Goal: Information Seeking & Learning: Find contact information

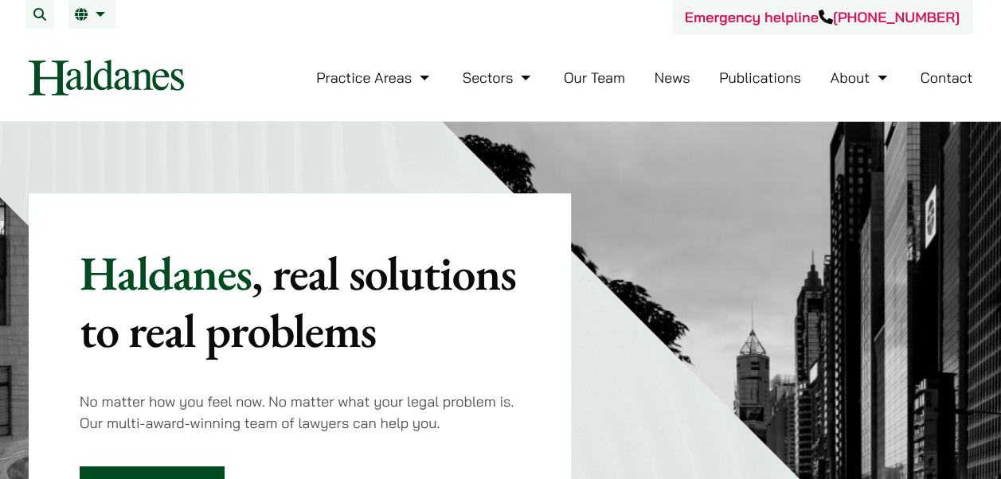
click at [576, 75] on link "Our Team" at bounding box center [594, 77] width 61 height 18
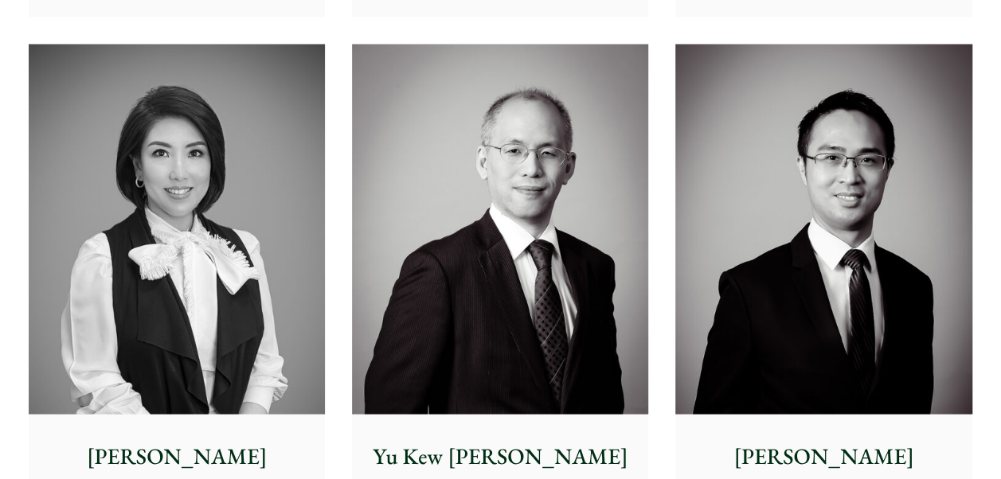
scroll to position [1513, 0]
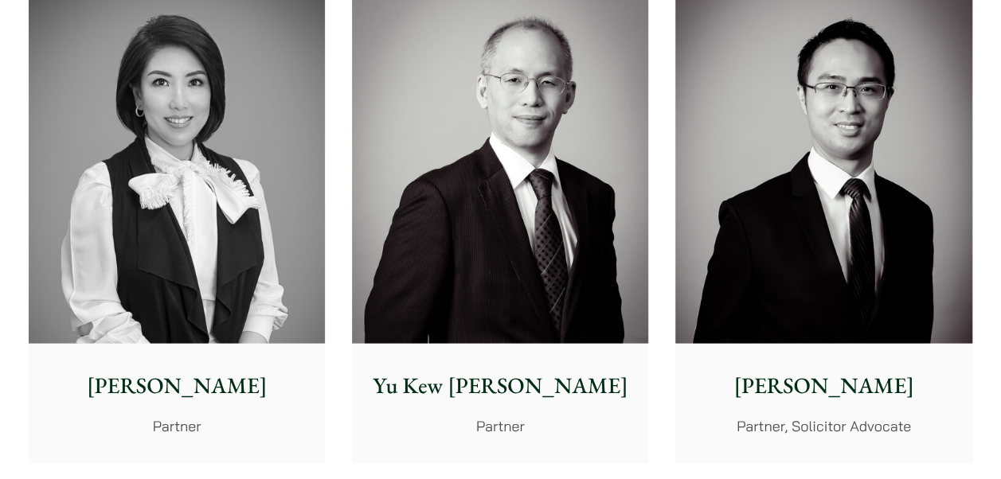
drag, startPoint x: 468, startPoint y: 167, endPoint x: 531, endPoint y: 24, distance: 156.5
click at [531, 24] on img at bounding box center [500, 159] width 296 height 370
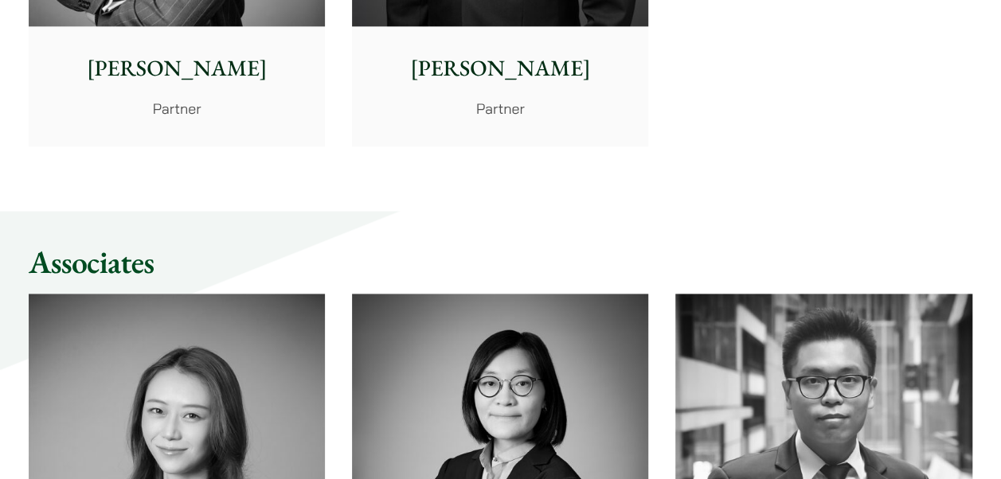
scroll to position [4140, 0]
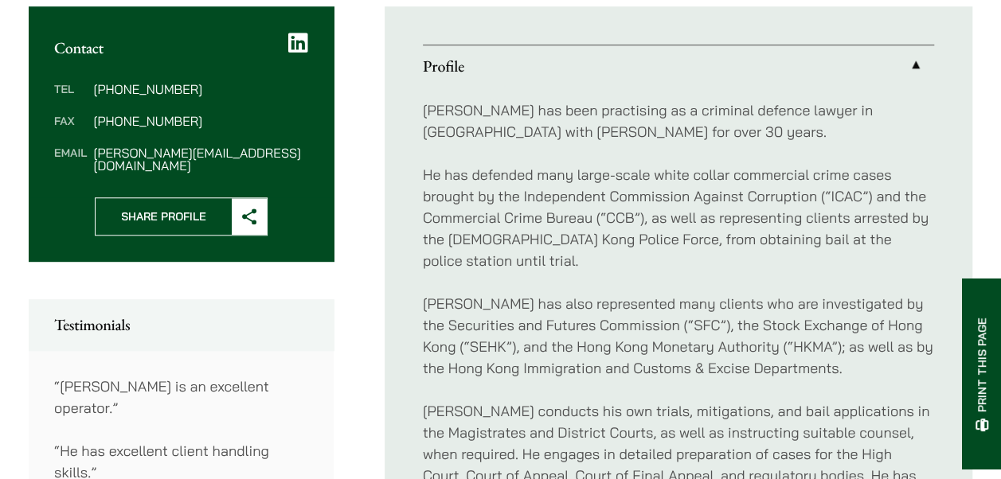
scroll to position [637, 0]
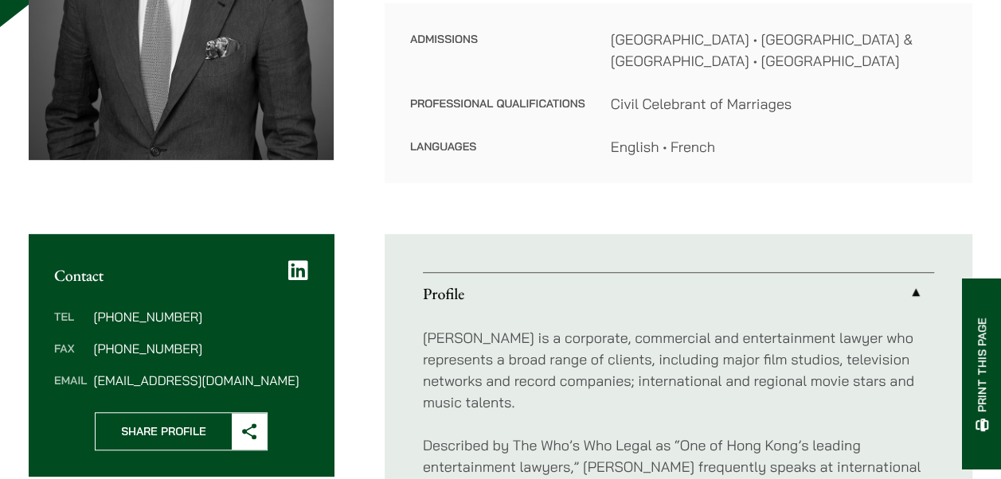
scroll to position [478, 0]
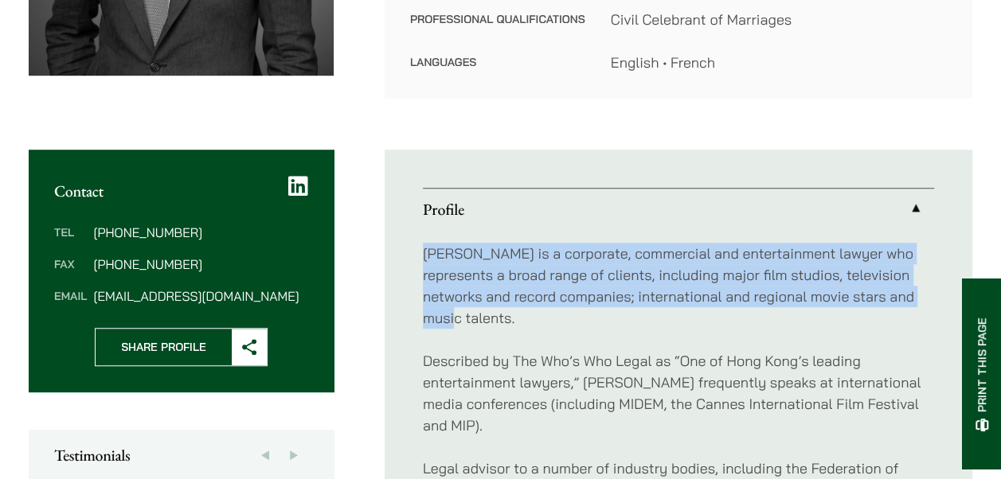
drag, startPoint x: 414, startPoint y: 250, endPoint x: 916, endPoint y: 295, distance: 504.4
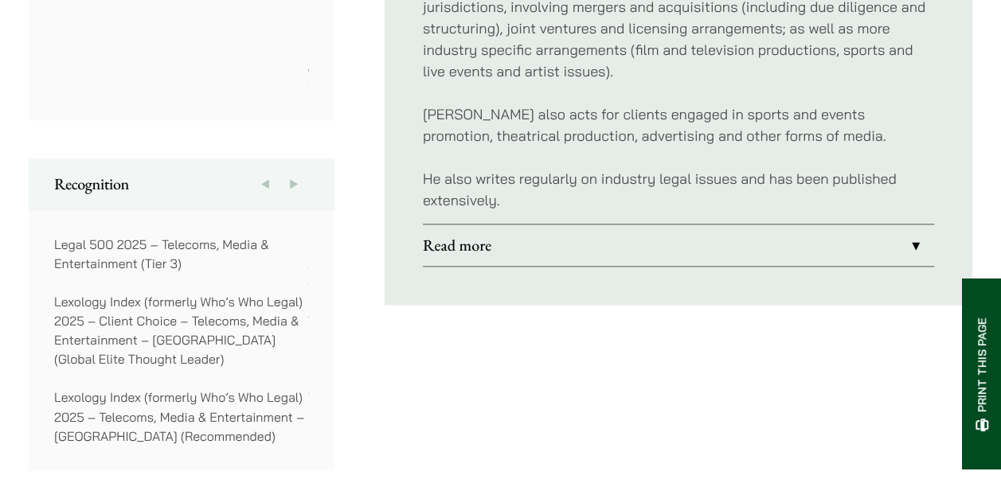
scroll to position [1115, 0]
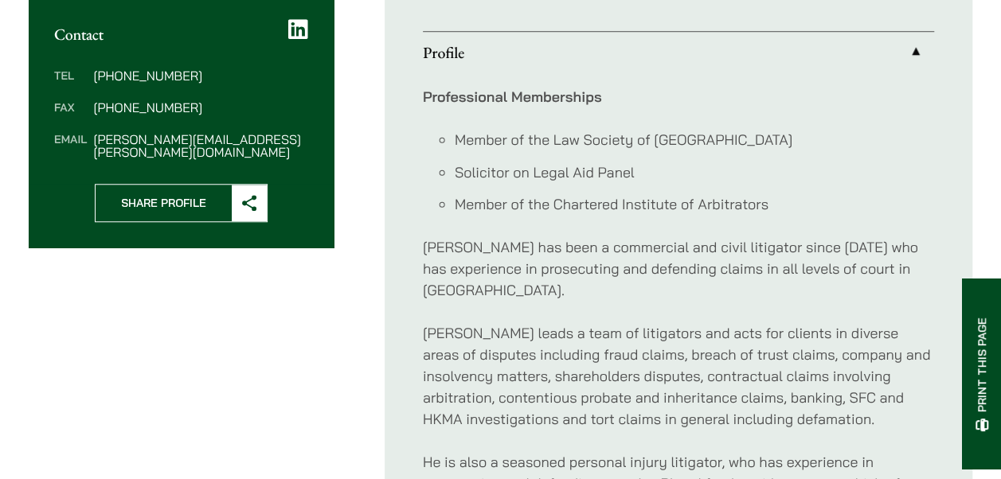
scroll to position [717, 0]
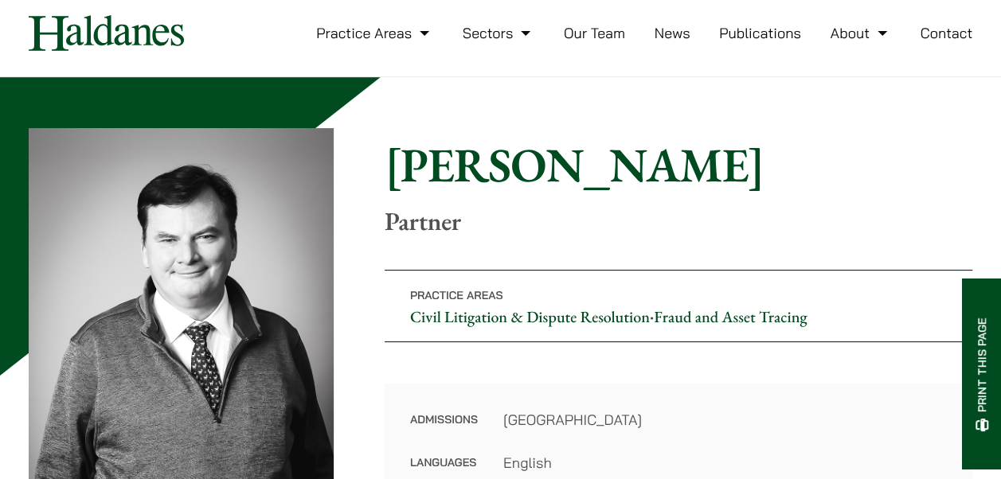
scroll to position [80, 0]
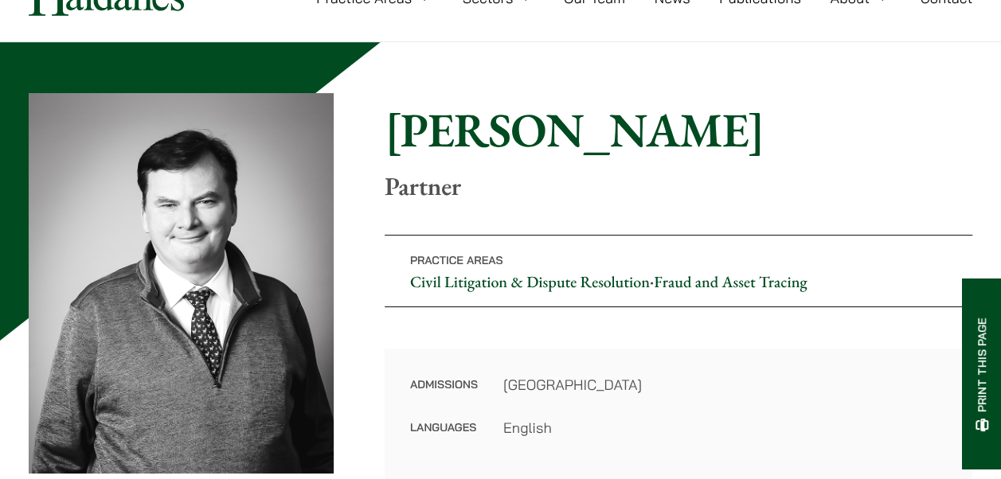
drag, startPoint x: 592, startPoint y: 273, endPoint x: 518, endPoint y: 196, distance: 106.4
click at [516, 201] on div "Home » Lawyers » Patrick Rattigan Patrick Rattigan Partner Practice Areas Civil…" at bounding box center [501, 286] width 944 height 386
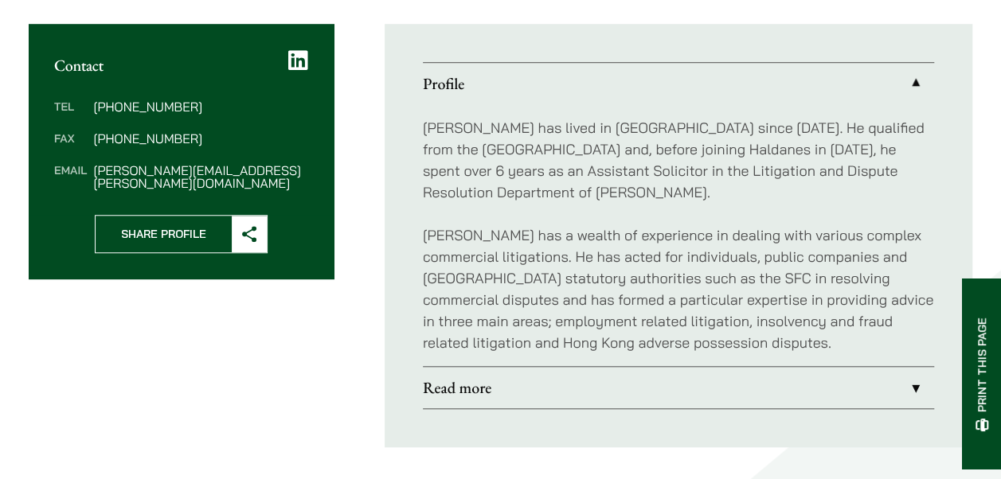
scroll to position [717, 0]
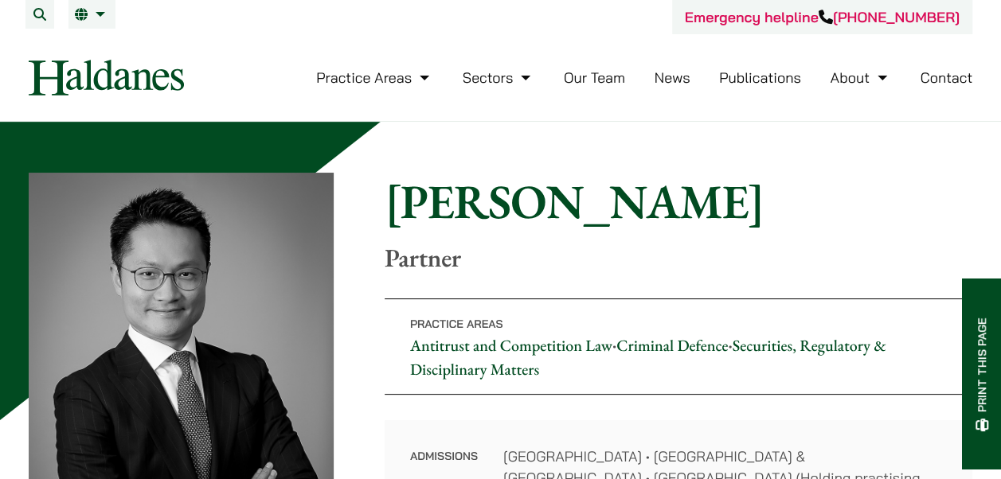
scroll to position [159, 0]
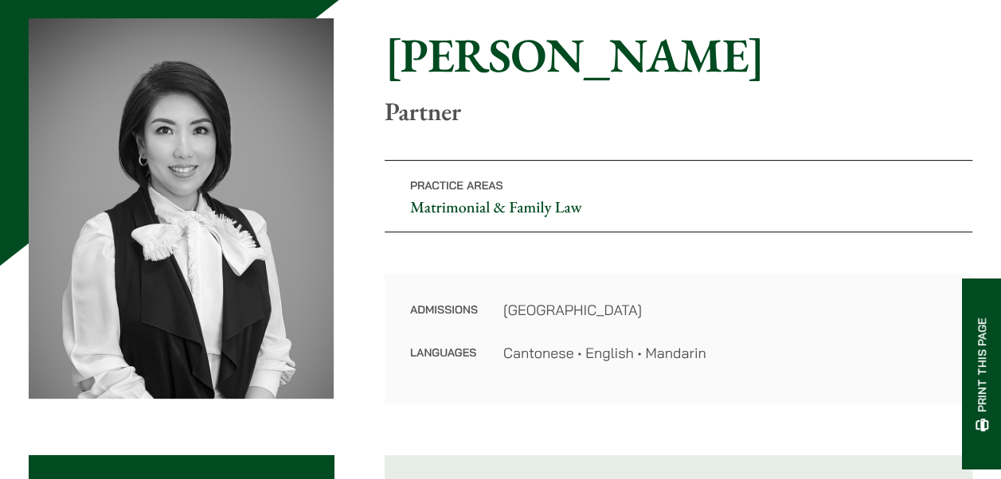
scroll to position [159, 0]
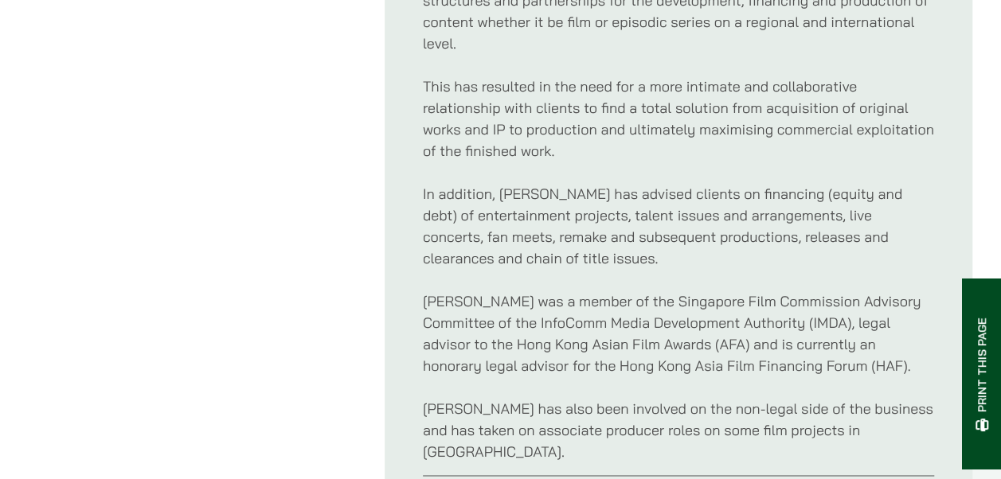
scroll to position [1035, 0]
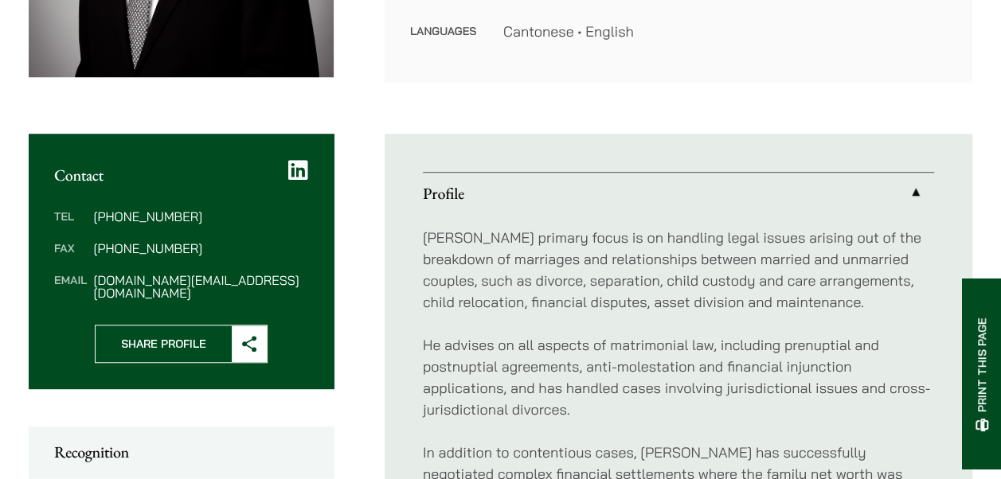
scroll to position [478, 0]
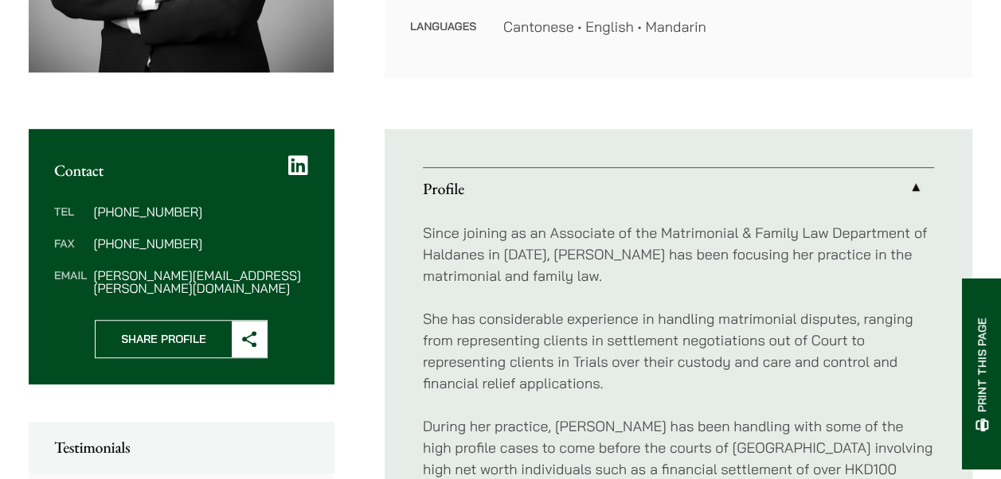
scroll to position [557, 0]
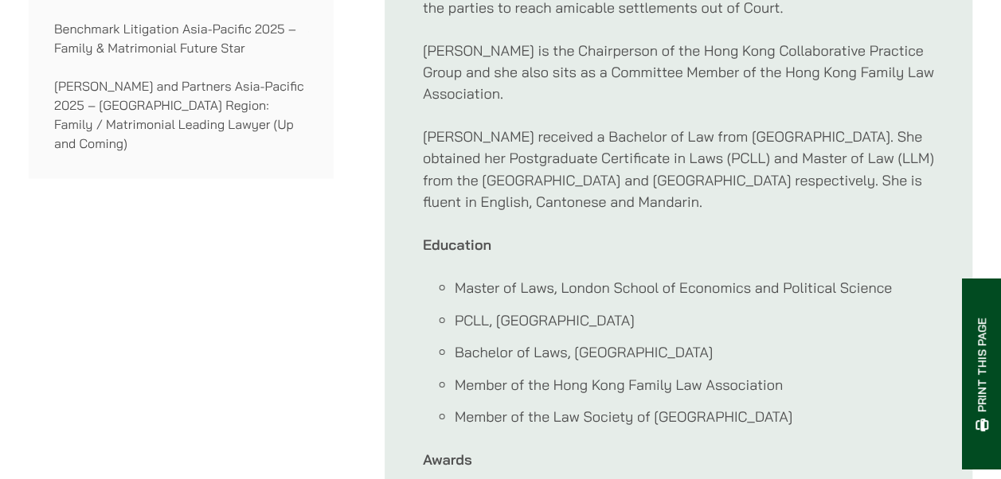
scroll to position [1354, 0]
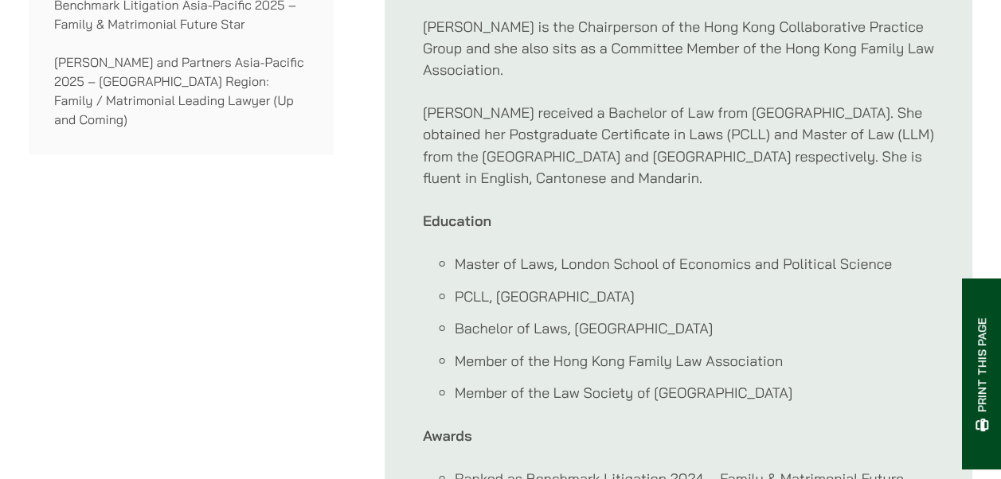
drag, startPoint x: 572, startPoint y: 286, endPoint x: 822, endPoint y: 279, distance: 250.1
click at [822, 317] on li "Bachelor of Laws, London Metropolitan University" at bounding box center [694, 327] width 479 height 21
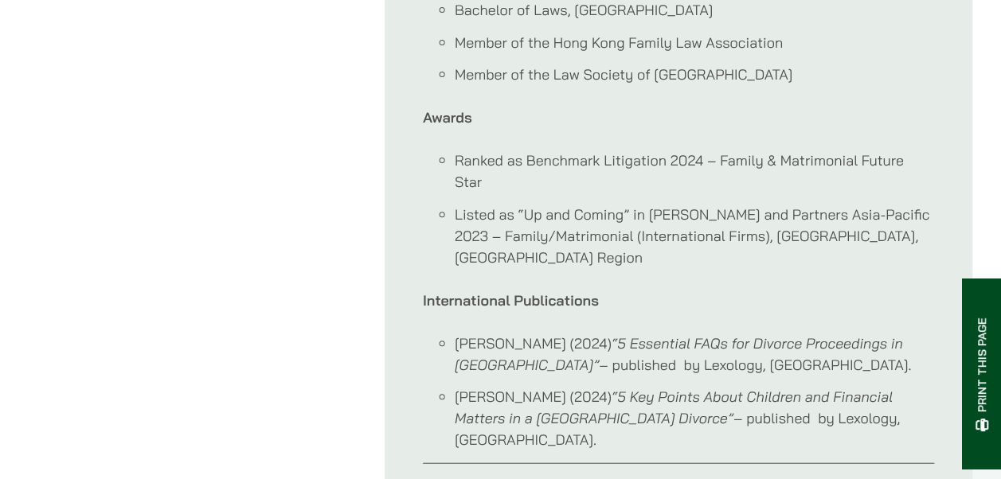
scroll to position [1672, 0]
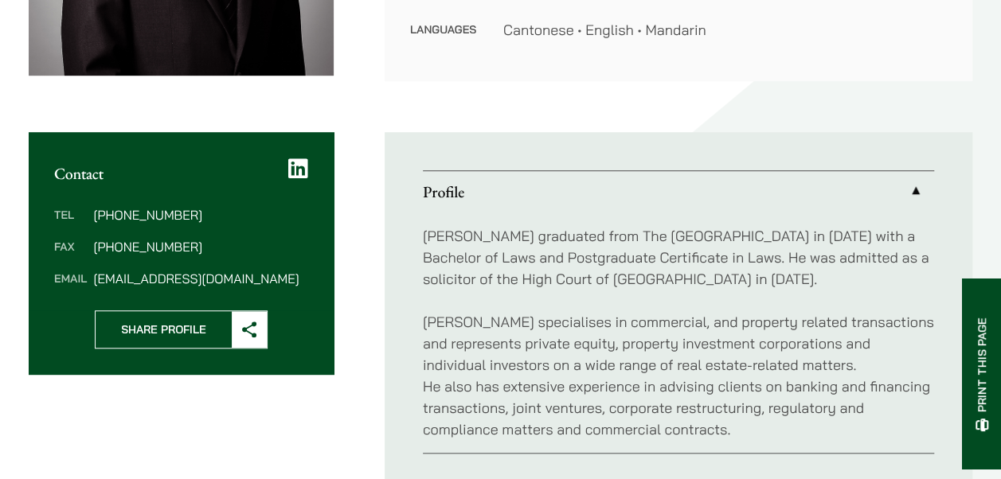
scroll to position [557, 0]
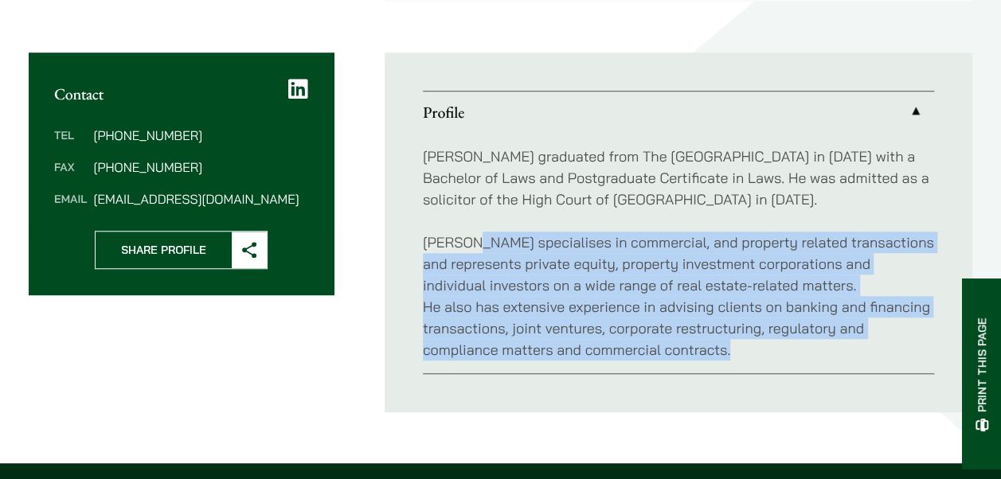
drag, startPoint x: 470, startPoint y: 244, endPoint x: 766, endPoint y: 358, distance: 317.6
click at [766, 358] on p "Kenley specialises in commercial, and property related transactions and represe…" at bounding box center [678, 296] width 511 height 129
copy p "specialises in commercial, and property related transactions and represents pri…"
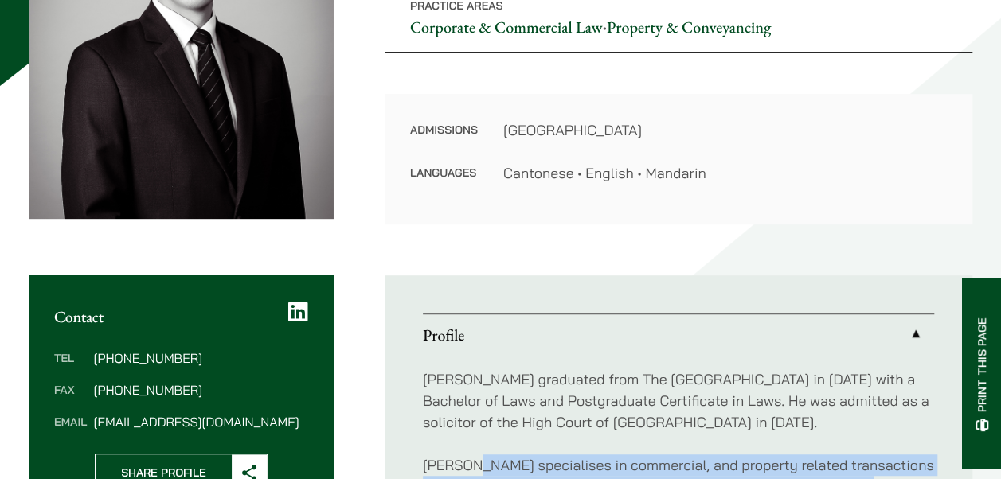
scroll to position [239, 0]
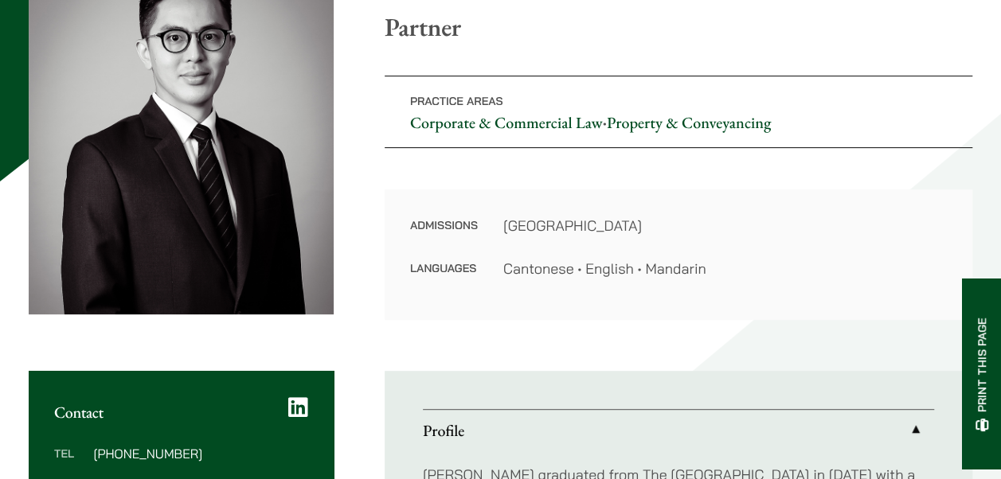
click at [761, 339] on div "Home » Lawyers » Kenley Mak Kenley Mak Partner Practice Areas Corporate & Comme…" at bounding box center [500, 332] width 1001 height 797
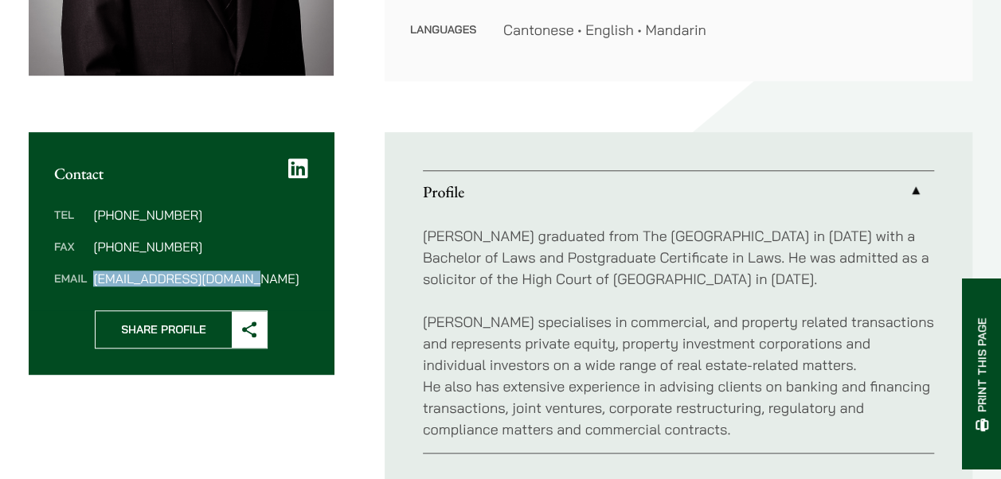
drag, startPoint x: 250, startPoint y: 275, endPoint x: 95, endPoint y: 275, distance: 155.3
click at [95, 275] on dd "kenley.mak@haldanes.com" at bounding box center [200, 278] width 214 height 13
copy dd "kenley.mak@haldanes.com"
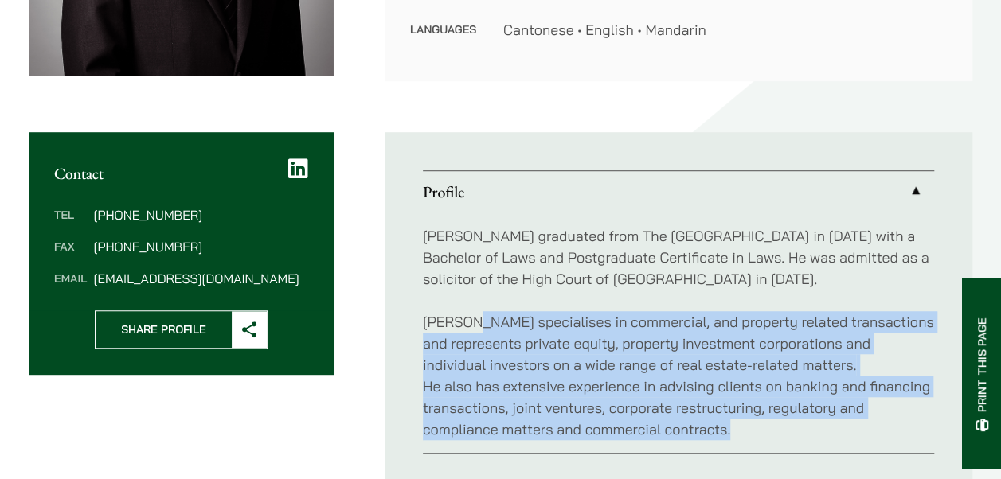
drag, startPoint x: 473, startPoint y: 323, endPoint x: 753, endPoint y: 431, distance: 300.2
click at [753, 431] on p "Kenley specialises in commercial, and property related transactions and represe…" at bounding box center [678, 375] width 511 height 129
copy p "specialises in commercial, and property related transactions and represents pri…"
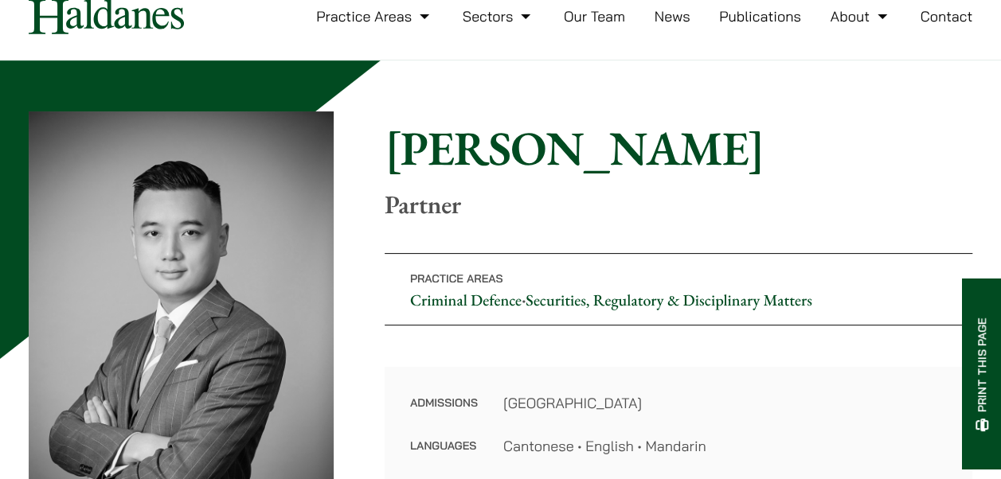
scroll to position [159, 0]
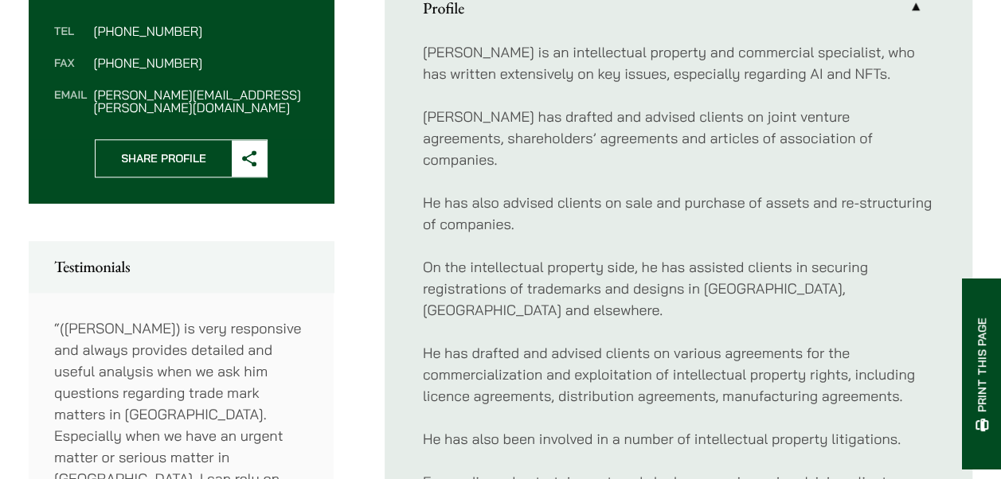
scroll to position [637, 0]
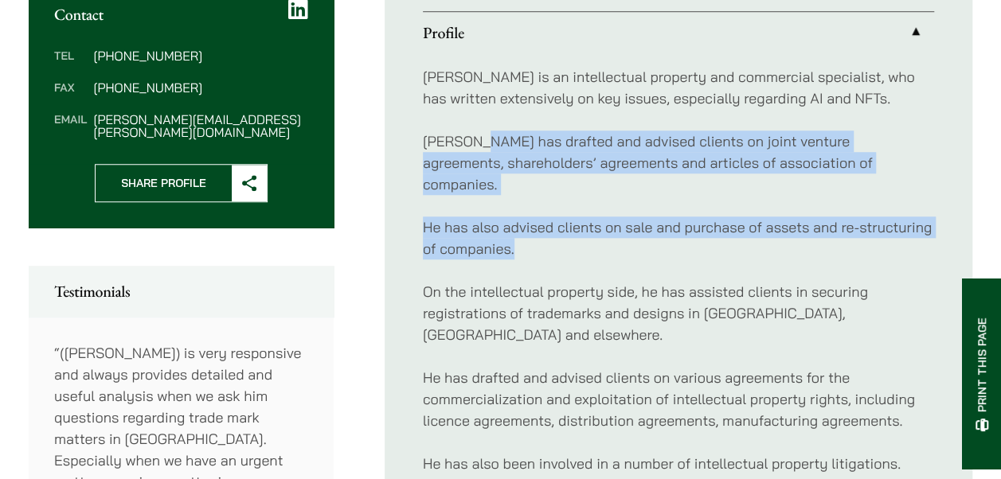
drag, startPoint x: 482, startPoint y: 142, endPoint x: 601, endPoint y: 234, distance: 151.0
click at [601, 234] on div "[PERSON_NAME] is an intellectual property and commercial specialist, who has wr…" at bounding box center [678, 366] width 511 height 627
copy div "has drafted and advised clients on joint venture agreements, shareholders’ agre…"
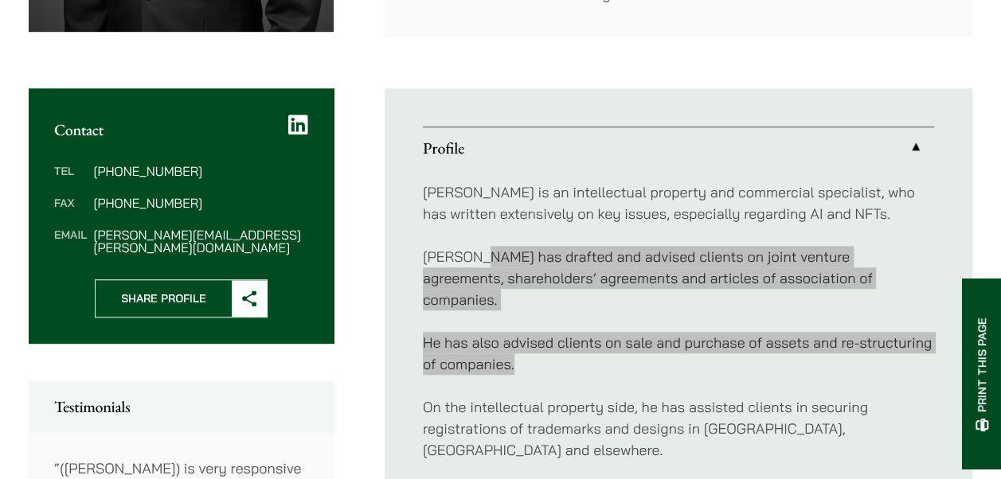
scroll to position [557, 0]
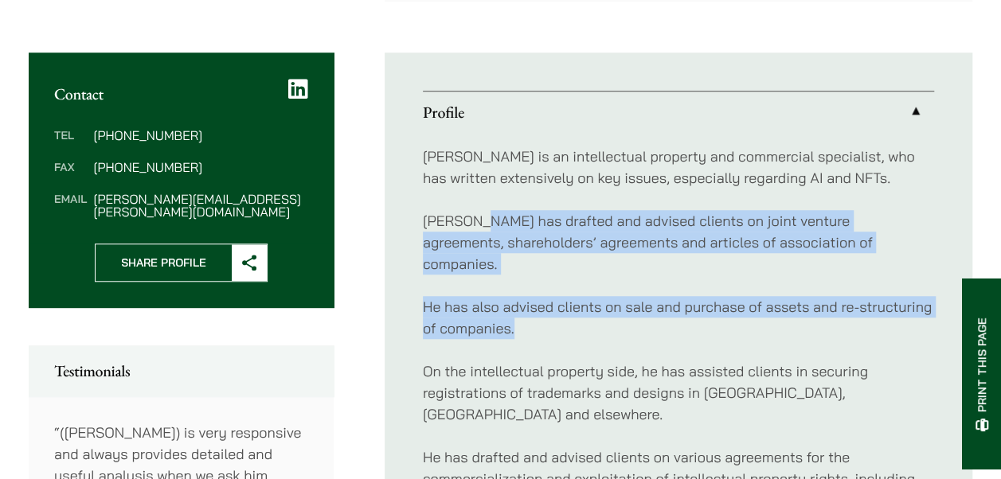
click at [713, 131] on link "Profile" at bounding box center [678, 112] width 511 height 41
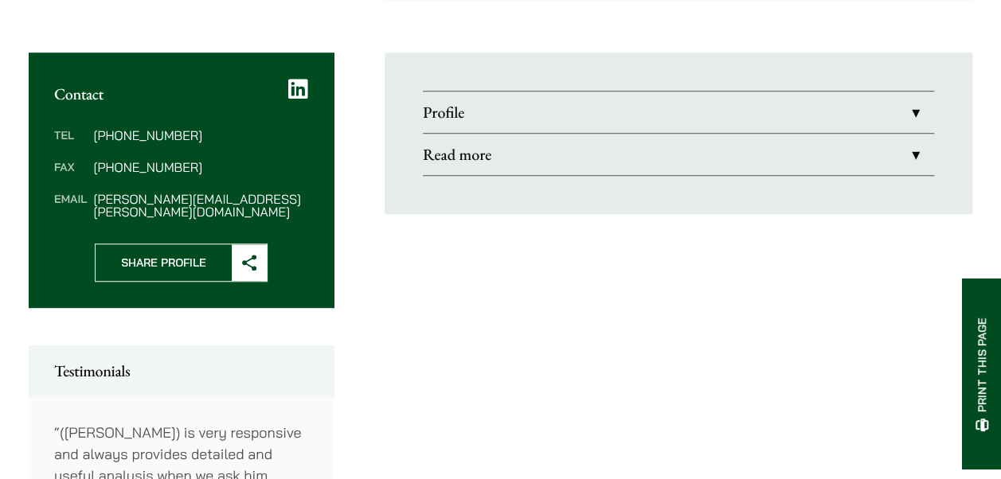
click at [781, 124] on link "Profile" at bounding box center [678, 112] width 511 height 41
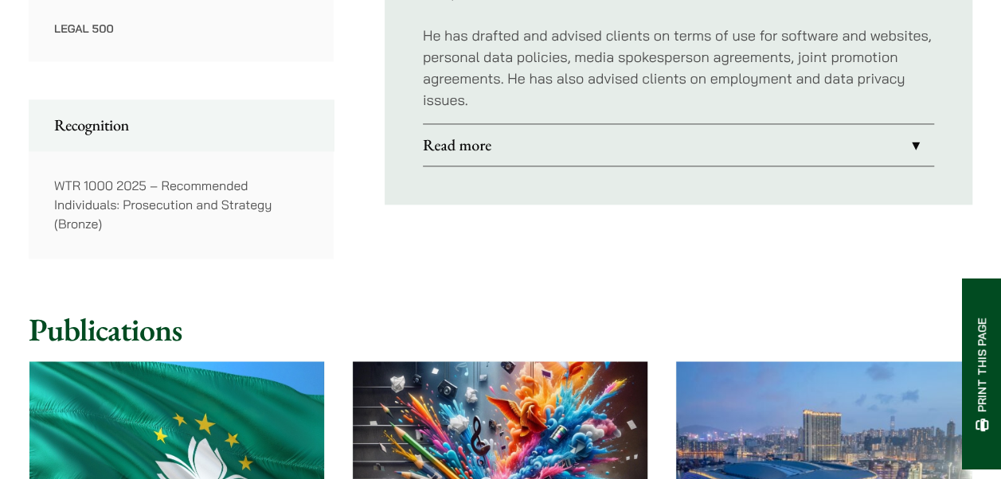
click at [715, 124] on link "Read more" at bounding box center [678, 144] width 511 height 41
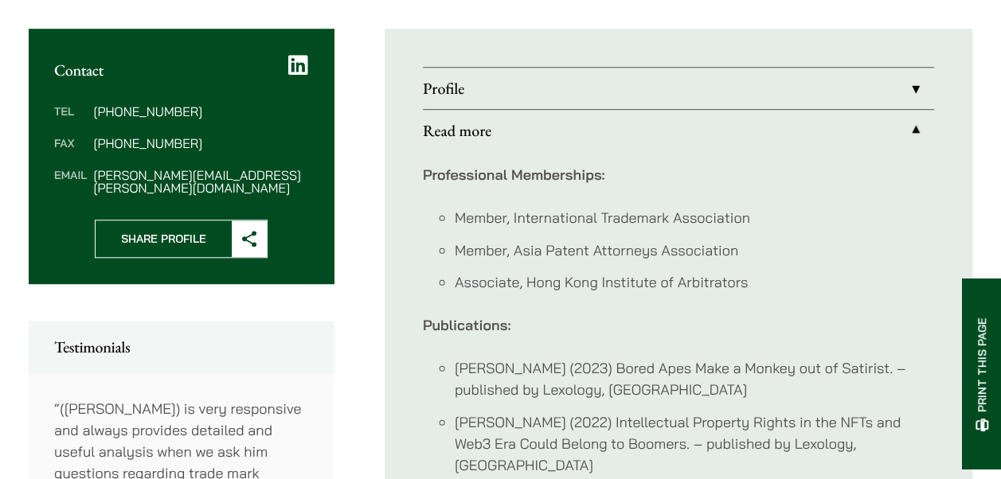
scroll to position [488, 0]
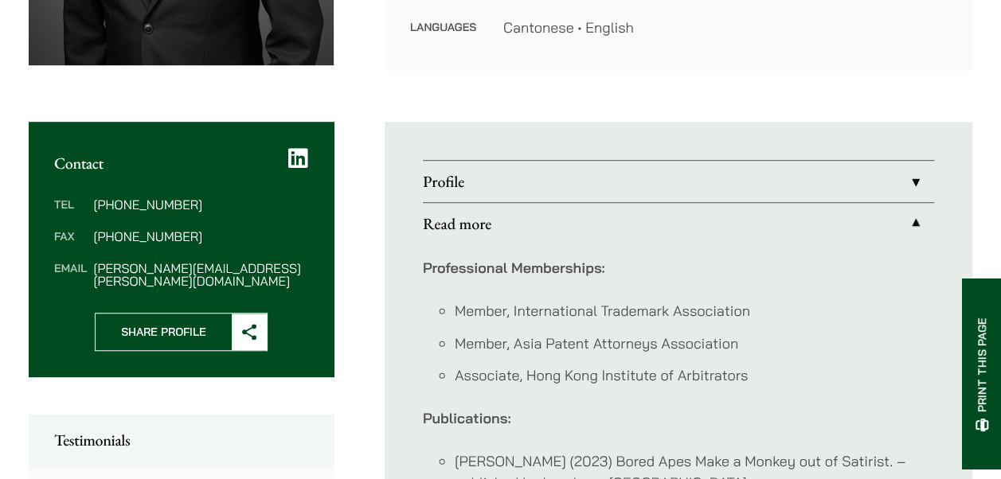
click at [740, 186] on link "Profile" at bounding box center [678, 181] width 511 height 41
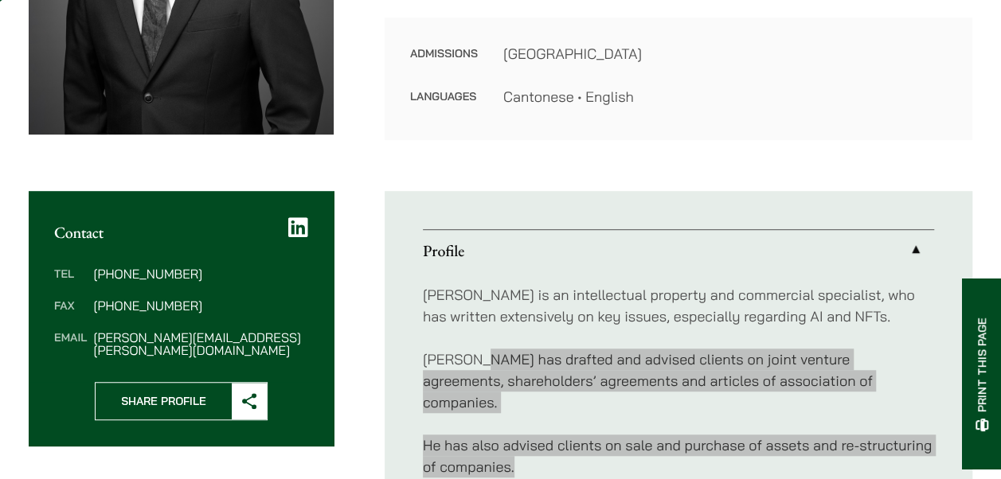
scroll to position [488, 0]
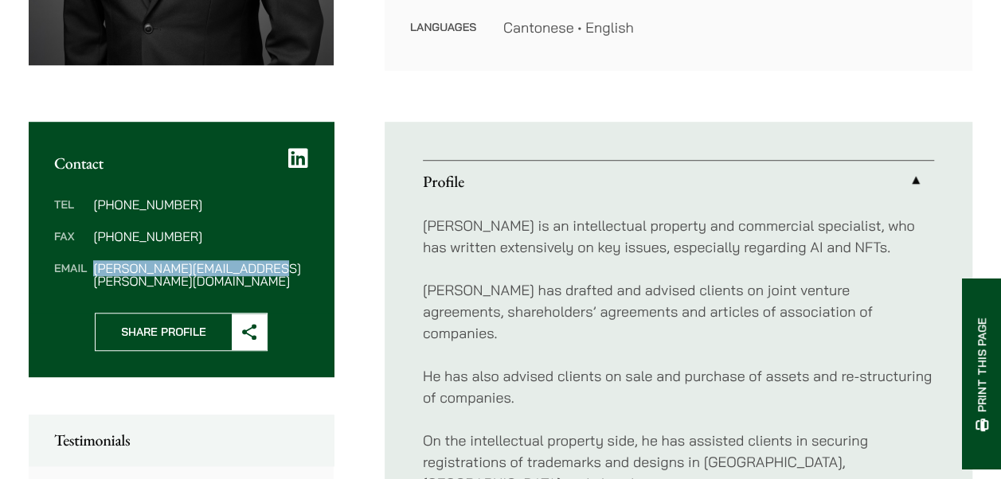
drag, startPoint x: 294, startPoint y: 272, endPoint x: 94, endPoint y: 263, distance: 200.1
click at [94, 263] on dd "anthony.leung@haldanes.com" at bounding box center [200, 274] width 214 height 25
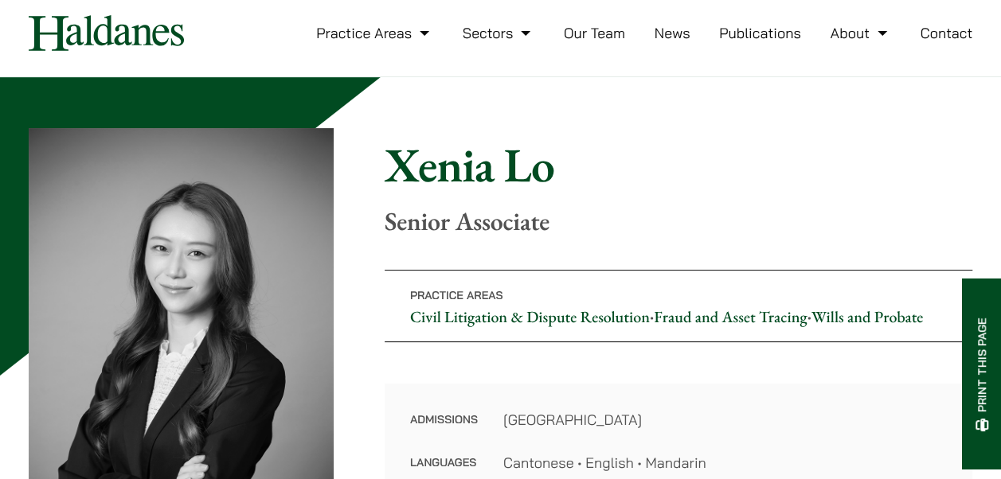
scroll to position [159, 0]
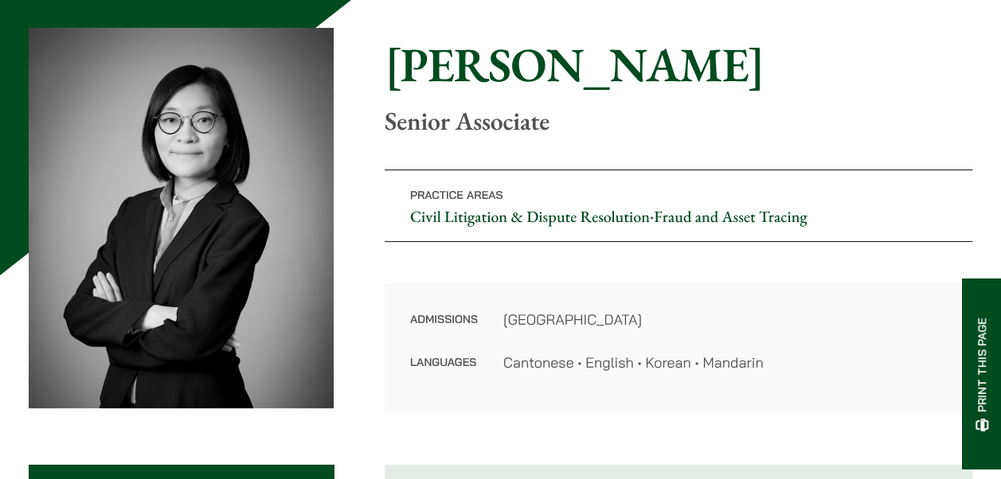
scroll to position [159, 0]
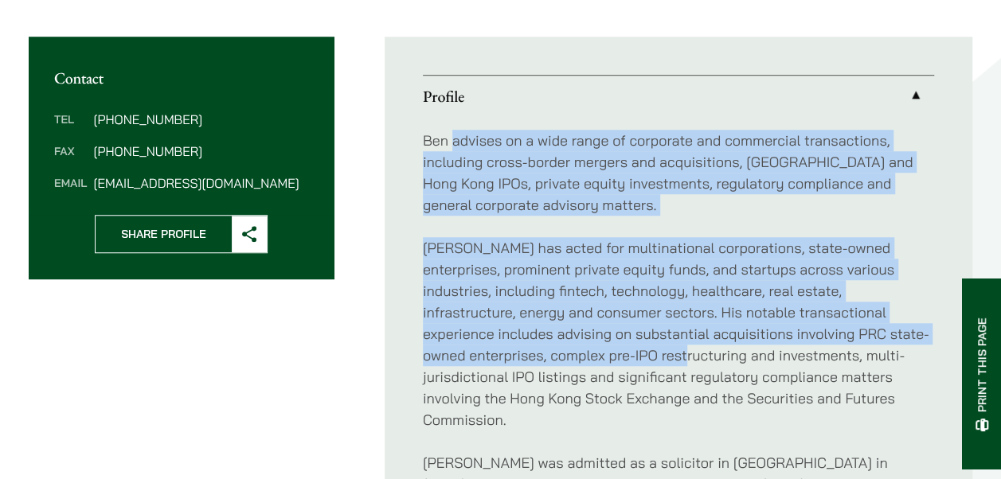
scroll to position [637, 0]
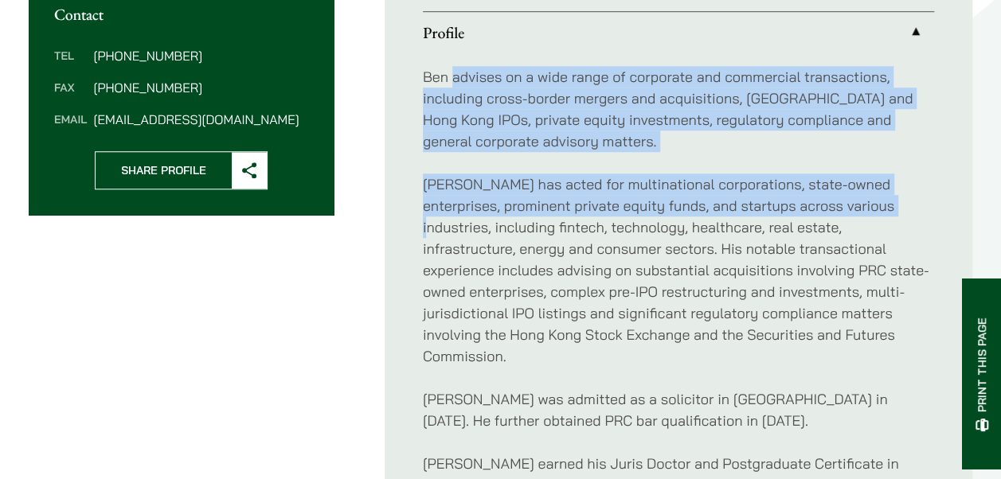
drag, startPoint x: 450, startPoint y: 236, endPoint x: 884, endPoint y: 213, distance: 434.6
click at [884, 213] on div "Ben advises on a wide range of corporate and commercial transactions, including…" at bounding box center [678, 291] width 511 height 477
copy div "advises on a wide range of corporate and commercial transactions, including cro…"
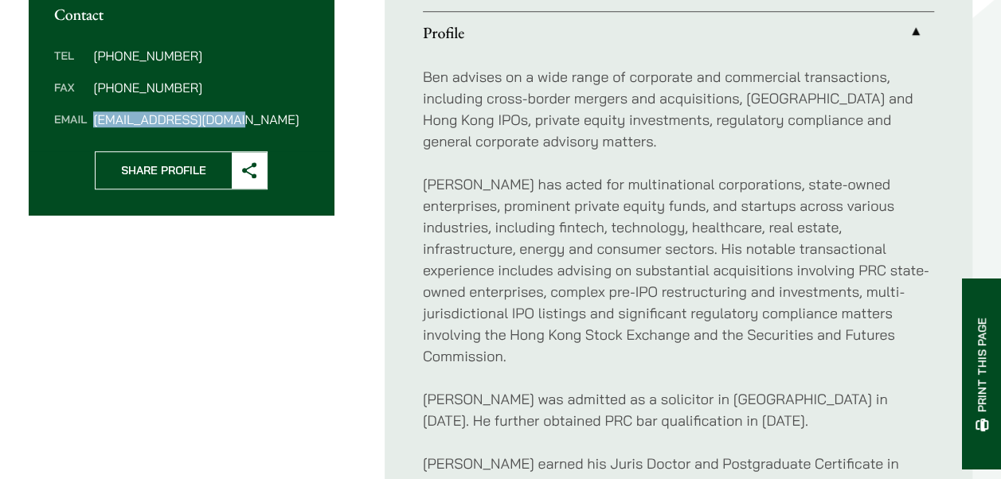
drag, startPoint x: 263, startPoint y: 107, endPoint x: 96, endPoint y: 113, distance: 167.3
click at [96, 113] on dl "Tel [PHONE_NUMBER] Fax [PHONE_NUMBER] Email [EMAIL_ADDRESS][DOMAIN_NAME]" at bounding box center [181, 87] width 254 height 76
copy dd "[EMAIL_ADDRESS][DOMAIN_NAME]"
